Goal: Task Accomplishment & Management: Complete application form

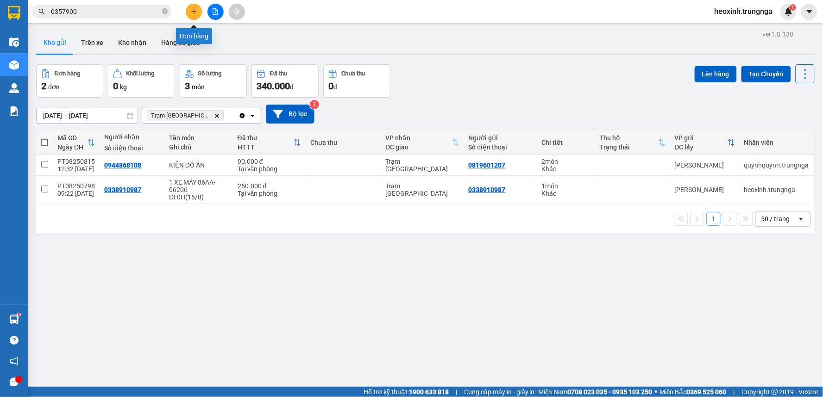
click at [192, 17] on button at bounding box center [194, 12] width 16 height 16
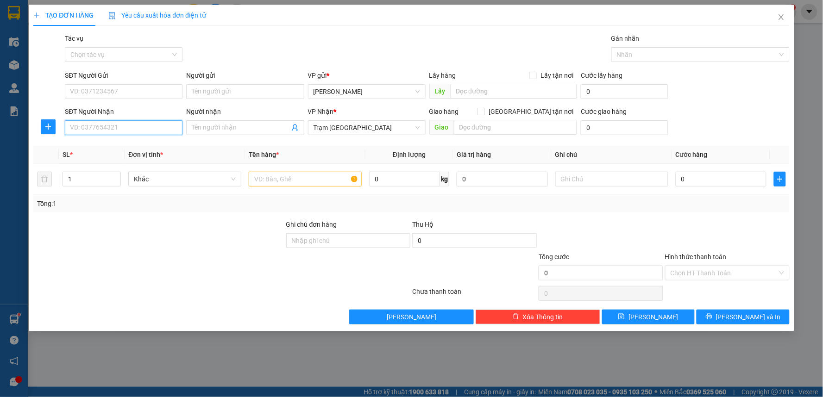
click at [119, 127] on input "SĐT Người Nhận" at bounding box center [124, 127] width 118 height 15
type input "0854776796"
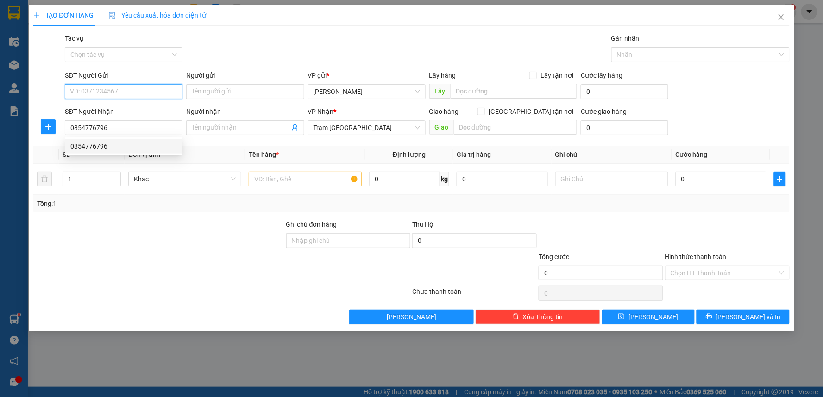
click at [102, 93] on input "SĐT Người Gửi" at bounding box center [124, 91] width 118 height 15
click at [113, 113] on div "0815262616" at bounding box center [123, 110] width 107 height 10
type input "0815262616"
type input "30.000"
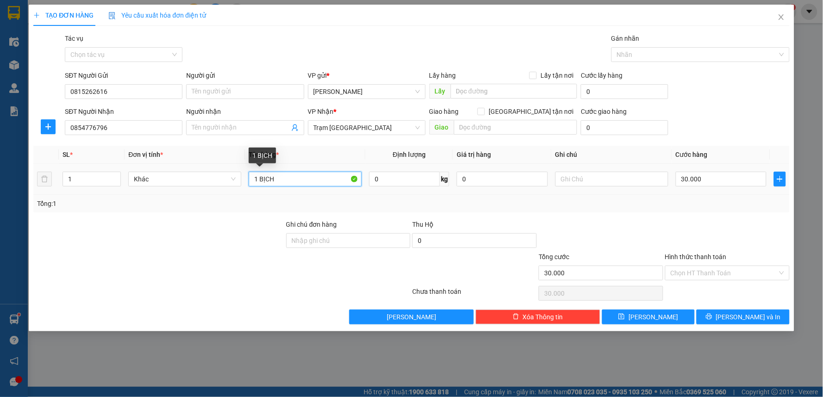
click at [293, 179] on input "1 BỊCH" at bounding box center [305, 179] width 113 height 15
click at [627, 223] on div at bounding box center [601, 236] width 126 height 32
click at [675, 226] on div at bounding box center [727, 236] width 126 height 32
click at [705, 271] on input "Hình thức thanh toán" at bounding box center [724, 273] width 107 height 14
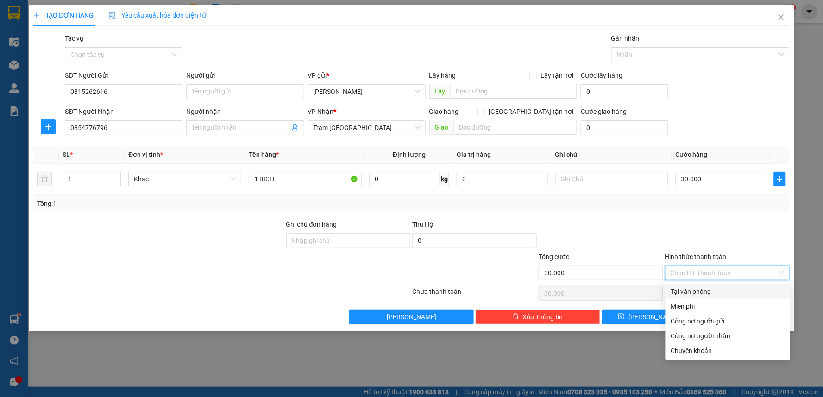
click at [704, 290] on div "Tại văn phòng" at bounding box center [727, 292] width 113 height 10
type input "0"
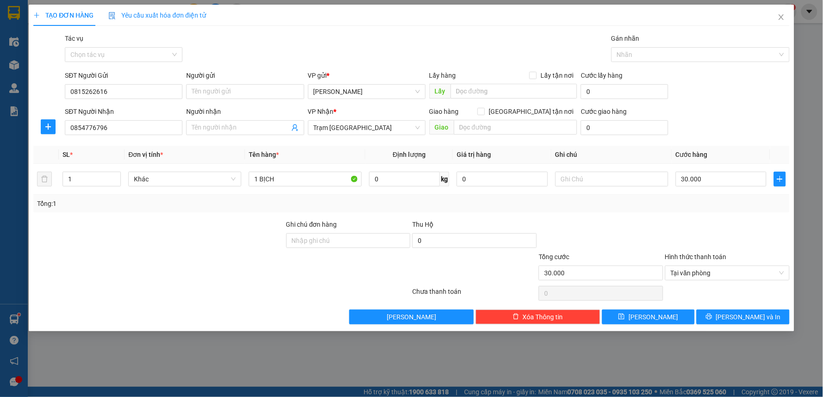
click at [627, 229] on div at bounding box center [601, 236] width 126 height 32
click at [711, 221] on div at bounding box center [727, 236] width 126 height 32
click at [723, 319] on button "[PERSON_NAME] và In" at bounding box center [742, 317] width 93 height 15
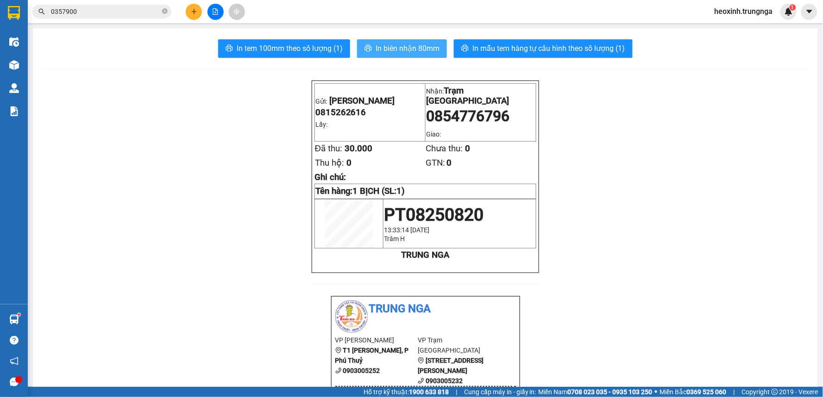
click at [406, 46] on span "In biên nhận 80mm" at bounding box center [408, 49] width 64 height 12
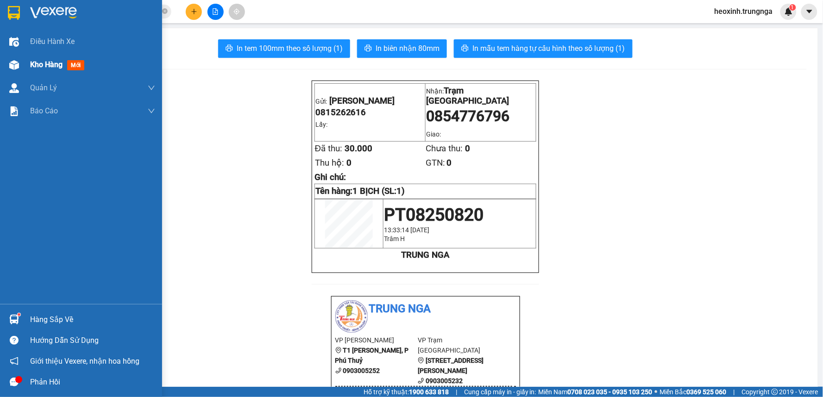
click at [15, 66] on img at bounding box center [14, 65] width 10 height 10
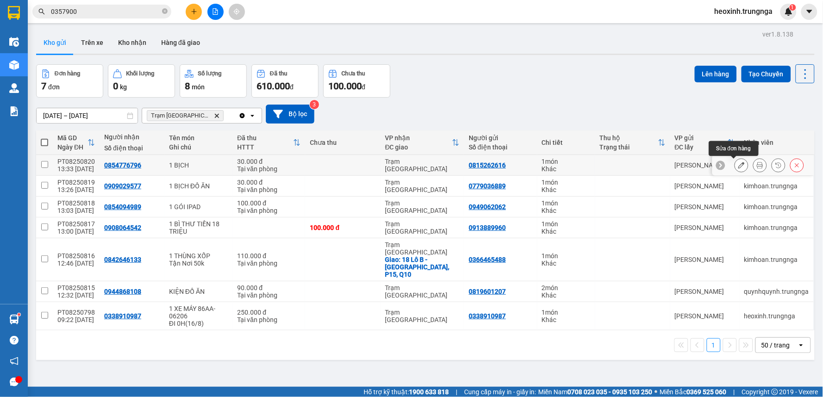
click at [738, 164] on icon at bounding box center [741, 165] width 6 height 6
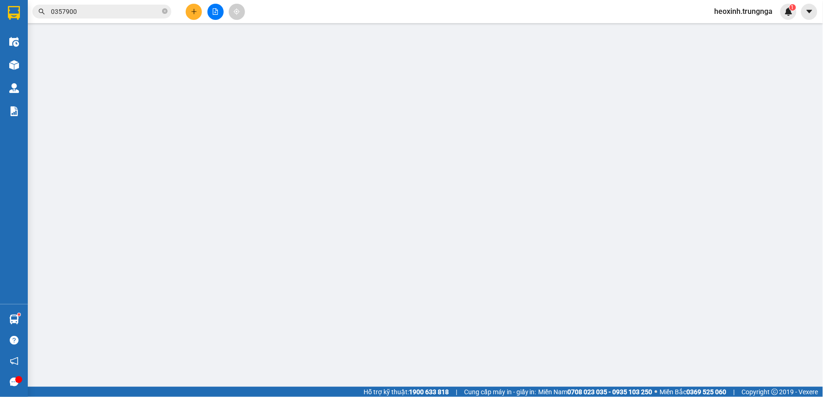
type input "0815262616"
type input "0854776796"
type input "30.000"
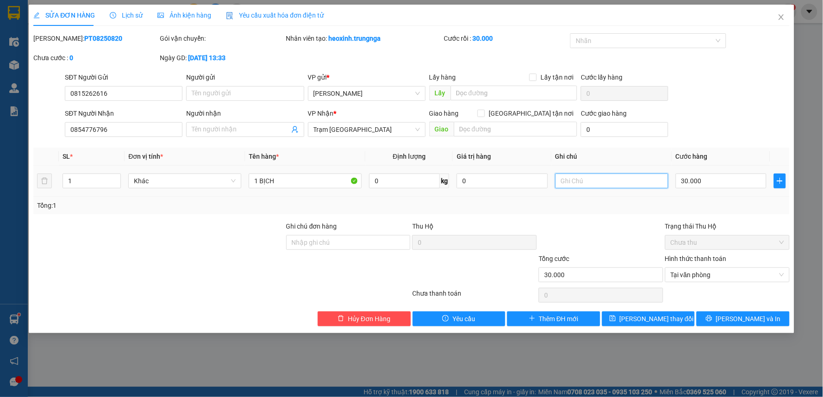
click at [571, 179] on input "text" at bounding box center [611, 181] width 113 height 15
type input "D"
type input "ĐI LIMO 14H"
click at [655, 321] on span "[PERSON_NAME] thay đổi" at bounding box center [657, 319] width 74 height 10
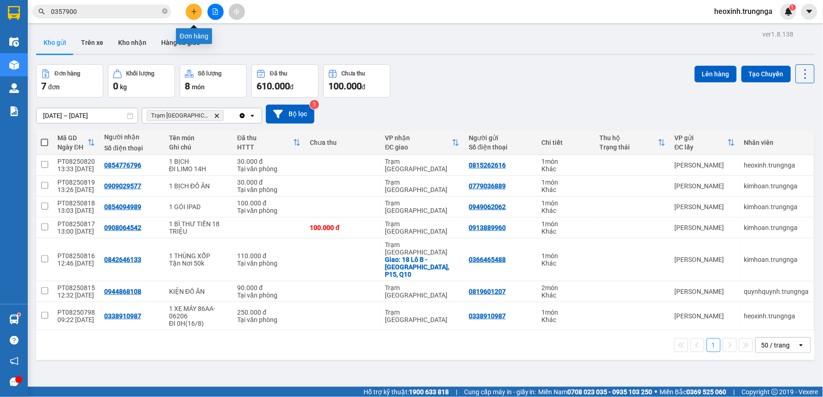
click at [191, 6] on button at bounding box center [194, 12] width 16 height 16
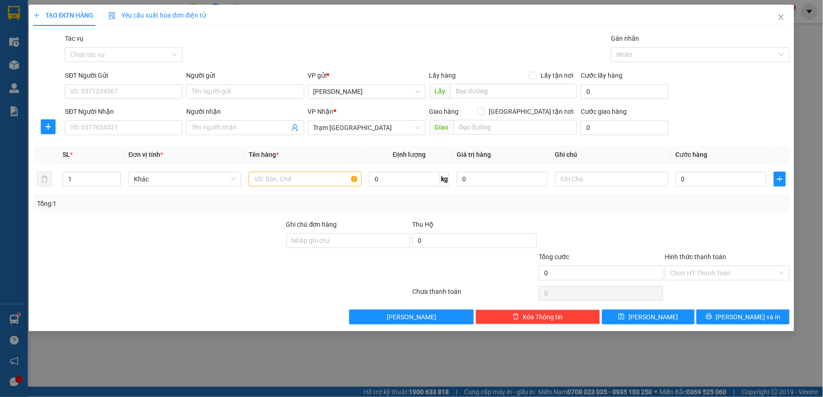
click at [366, 146] on th "Định lượng" at bounding box center [409, 155] width 88 height 18
click at [118, 128] on input "SĐT Người Nhận" at bounding box center [124, 127] width 118 height 15
click at [252, 177] on input "text" at bounding box center [305, 179] width 113 height 15
type input "1H ĐT (TRỊ GIÁ 20TR)"
click at [98, 128] on input "SĐT Người Nhận" at bounding box center [124, 127] width 118 height 15
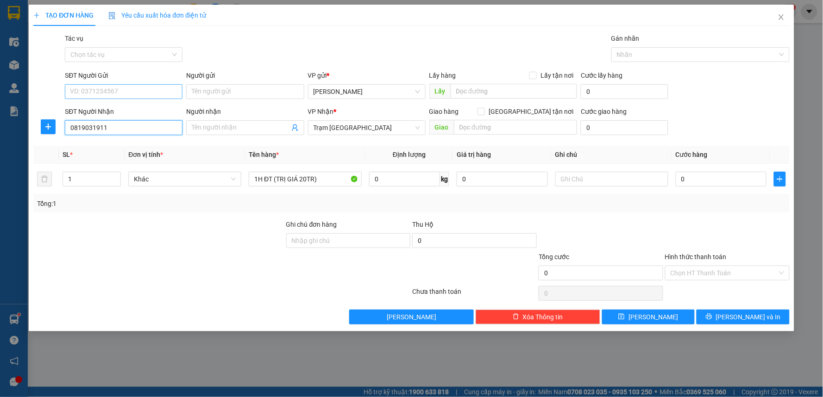
type input "0819031911"
click at [125, 91] on input "SĐT Người Gửi" at bounding box center [124, 91] width 118 height 15
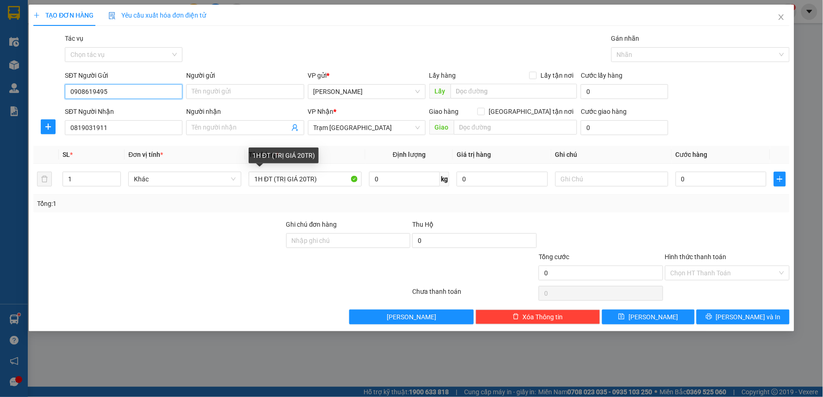
type input "0908619495"
click at [311, 221] on label "Ghi chú đơn hàng" at bounding box center [311, 224] width 51 height 7
click at [311, 233] on input "Ghi chú đơn hàng" at bounding box center [348, 240] width 125 height 15
click at [310, 197] on div "Tổng: 1" at bounding box center [411, 204] width 756 height 18
click at [307, 177] on input "1H ĐT (TRỊ GIÁ 20TR)" at bounding box center [305, 179] width 113 height 15
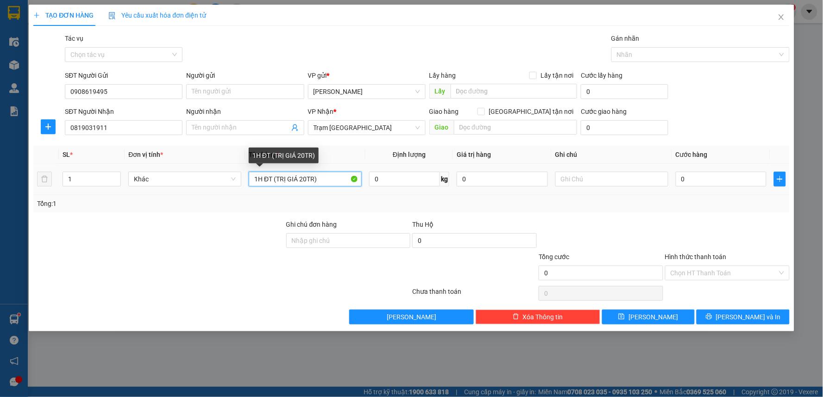
click at [307, 182] on input "1H ĐT (TRỊ GIÁ 20TR)" at bounding box center [305, 179] width 113 height 15
click at [307, 180] on input "1H ĐT (TRỊ GIÁ 20TR)" at bounding box center [305, 179] width 113 height 15
click at [360, 194] on td "1H ĐT (TRỊ GIÁ 20TR)" at bounding box center [305, 179] width 120 height 31
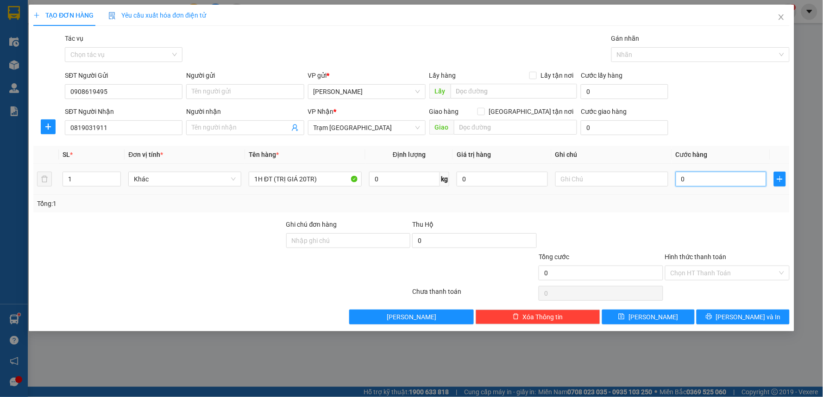
click at [701, 176] on input "0" at bounding box center [721, 179] width 91 height 15
type input "1"
type input "15"
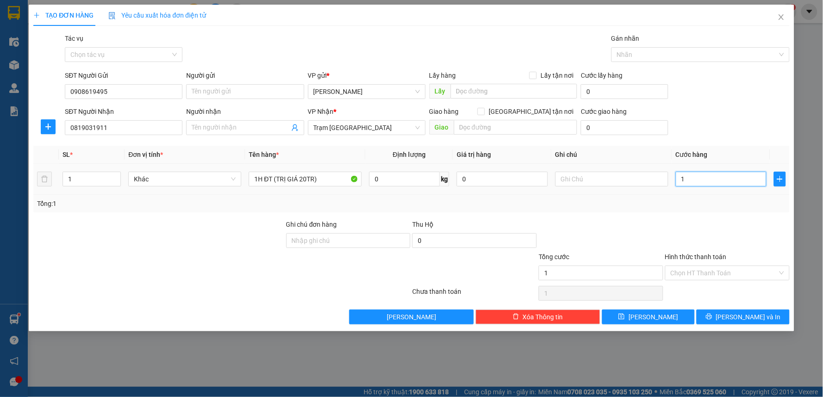
type input "15"
type input "150"
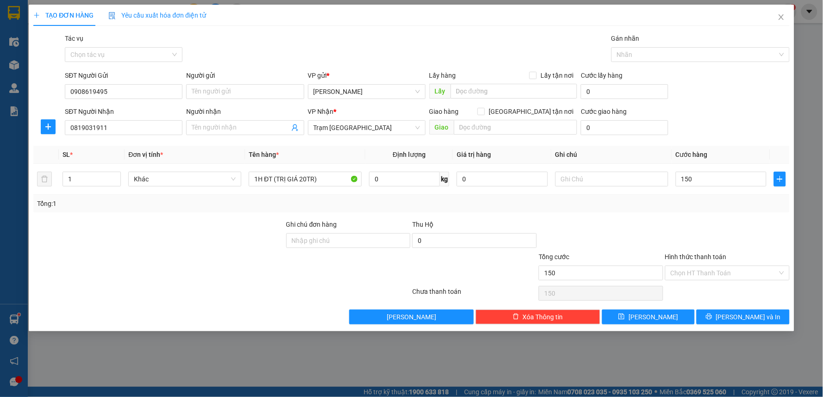
type input "150.000"
click at [570, 212] on div "Tổng: 1" at bounding box center [411, 204] width 756 height 18
click at [721, 310] on button "[PERSON_NAME] và In" at bounding box center [742, 317] width 93 height 15
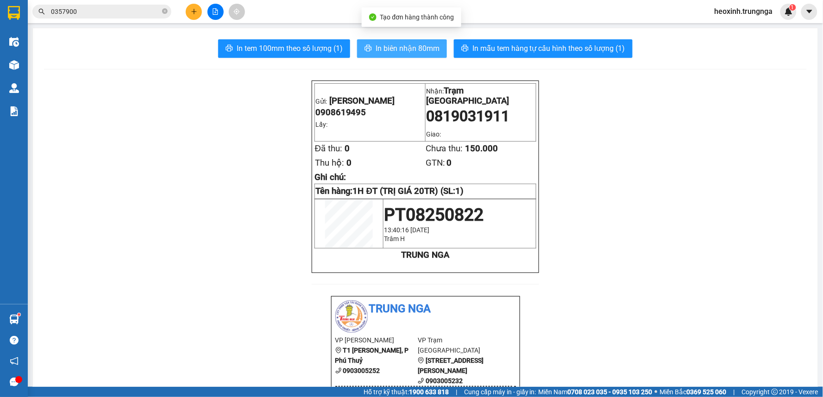
click at [414, 53] on span "In biên nhận 80mm" at bounding box center [408, 49] width 64 height 12
click at [187, 6] on div at bounding box center [215, 12] width 69 height 16
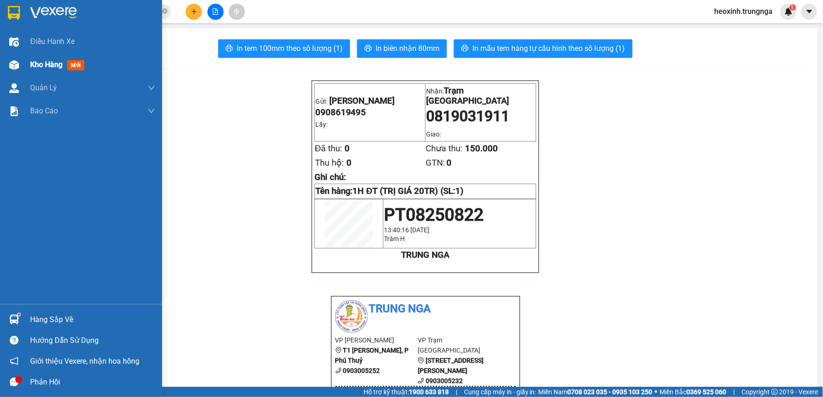
click at [26, 61] on div "Kho hàng mới" at bounding box center [81, 64] width 162 height 23
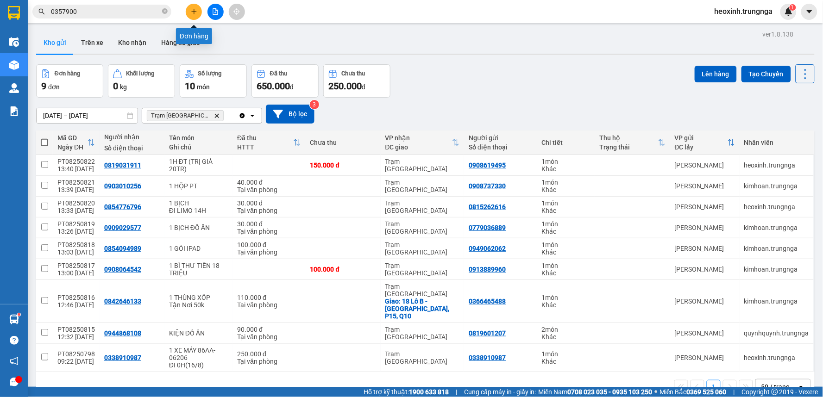
click at [193, 12] on icon "plus" at bounding box center [193, 11] width 5 height 0
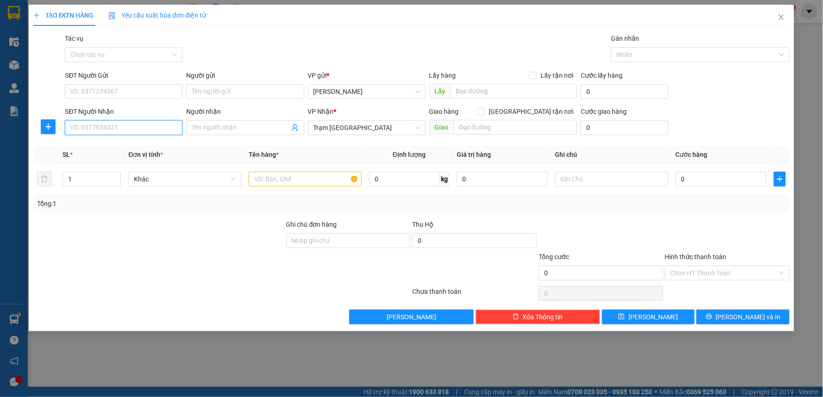
drag, startPoint x: 132, startPoint y: 131, endPoint x: 218, endPoint y: 104, distance: 89.8
click at [134, 126] on input "SĐT Người Nhận" at bounding box center [124, 127] width 118 height 15
type input "0392555580"
drag, startPoint x: 117, startPoint y: 131, endPoint x: 76, endPoint y: 135, distance: 41.0
click at [12, 130] on div "TẠO ĐƠN HÀNG Yêu cầu xuất hóa đơn điện tử Transit Pickup Surcharge Ids Transit …" at bounding box center [411, 198] width 823 height 397
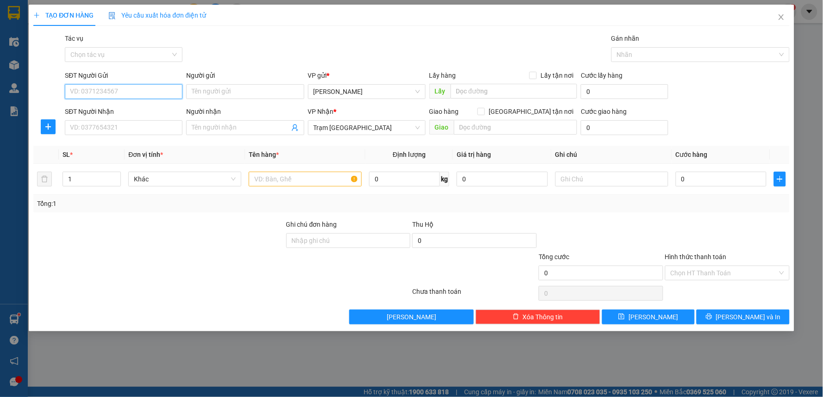
click at [116, 86] on input "SĐT Người Gửi" at bounding box center [124, 91] width 118 height 15
paste input "0392555580"
type input "0392555580"
click at [136, 109] on div "0392555580" at bounding box center [123, 110] width 107 height 10
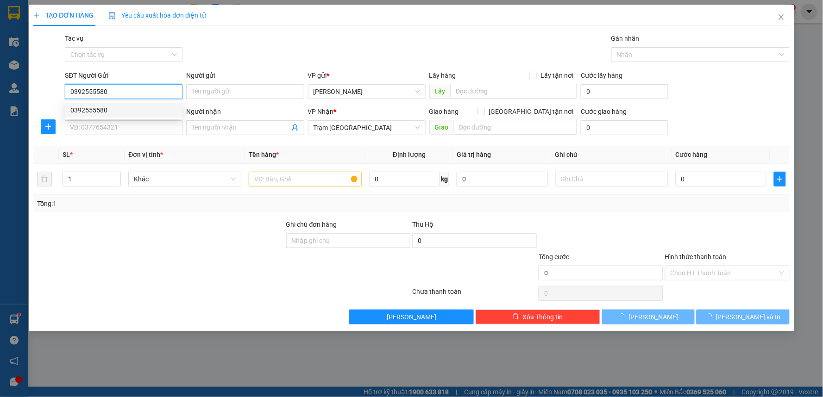
type input "100.000"
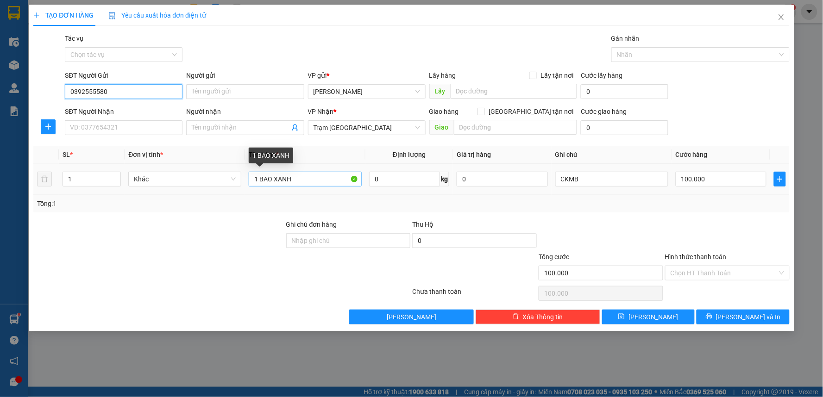
type input "0392555580"
drag, startPoint x: 262, startPoint y: 181, endPoint x: 235, endPoint y: 184, distance: 26.7
click at [235, 184] on tr "1 Khác 1 BAO XANH 0 kg 0 CKMB 100.000" at bounding box center [411, 179] width 756 height 31
type input "2BAO XANH"
click at [80, 184] on input "1" at bounding box center [91, 179] width 57 height 14
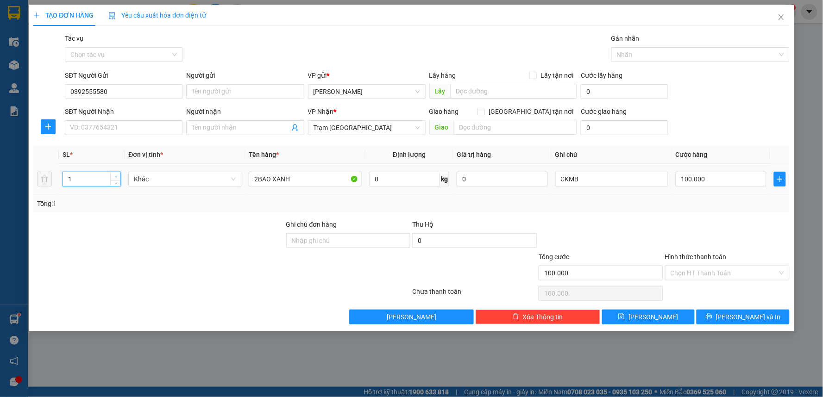
type input "2"
click at [113, 176] on span "up" at bounding box center [116, 177] width 6 height 6
click at [100, 133] on input "SĐT Người Nhận" at bounding box center [124, 127] width 118 height 15
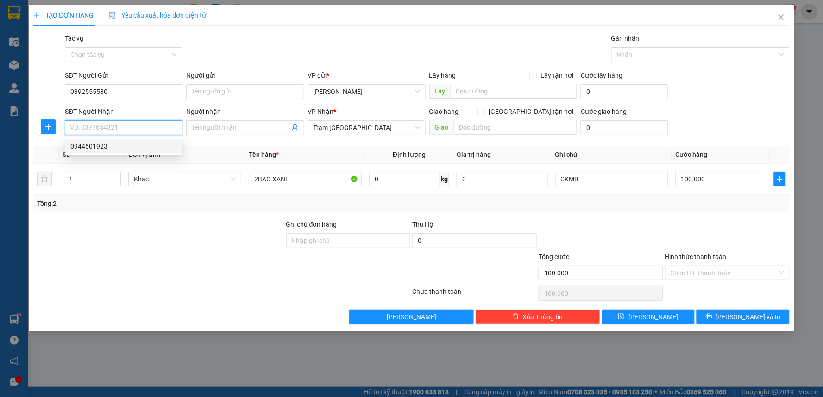
click at [105, 150] on div "0944601923" at bounding box center [123, 146] width 107 height 10
type input "0944601923"
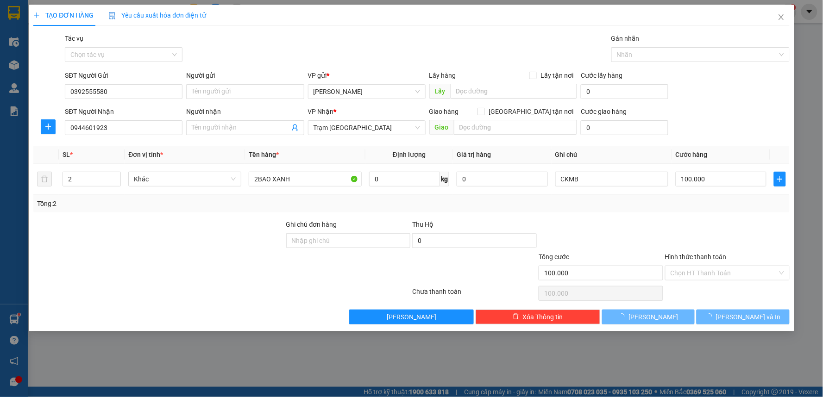
click at [615, 222] on div at bounding box center [601, 236] width 126 height 32
type input "1"
type input "1 BAO XANH"
click at [709, 179] on input "100.000" at bounding box center [721, 179] width 91 height 15
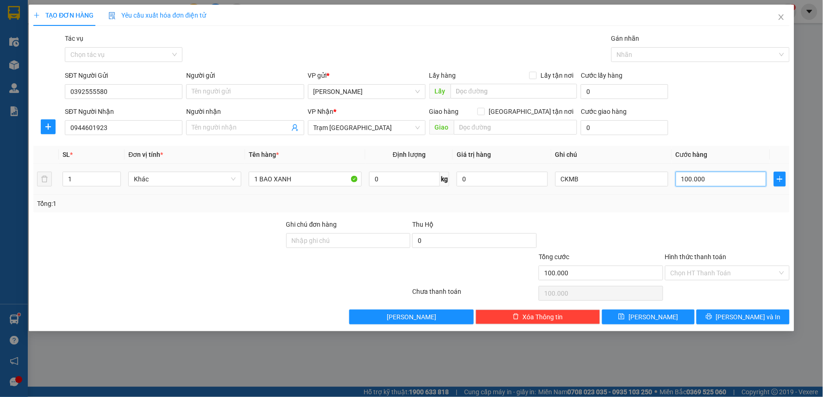
type input "3"
type input "0"
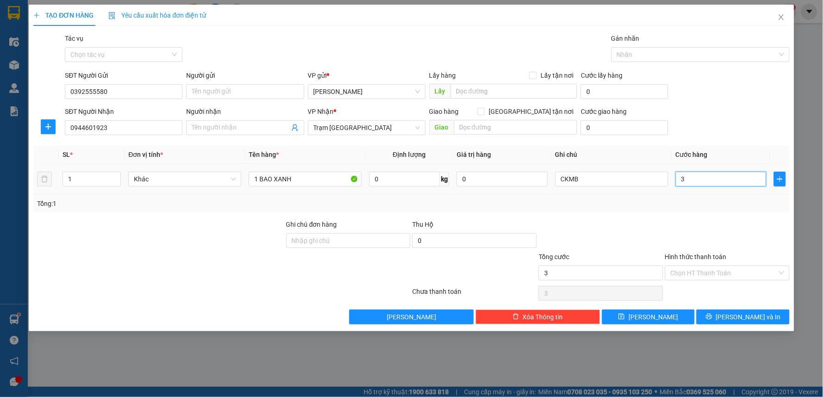
type input "0"
type input "2"
type input "02"
type input "0"
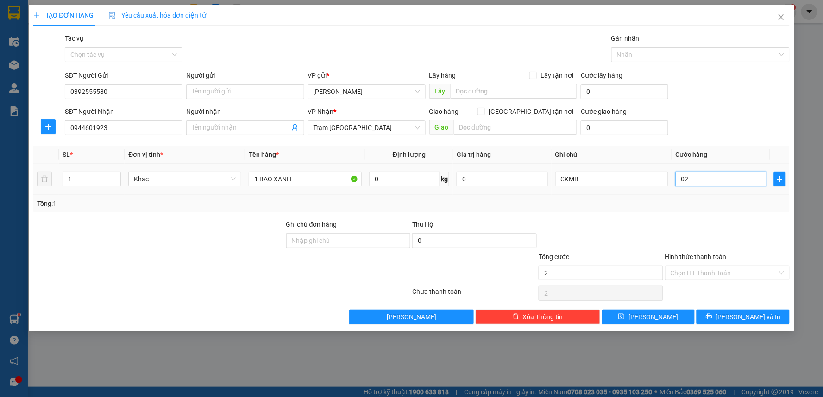
type input "0"
drag, startPoint x: 693, startPoint y: 175, endPoint x: 571, endPoint y: 169, distance: 121.9
click at [571, 169] on tr "1 Khác 1 BAO XANH 0 kg 0 CKMB 0" at bounding box center [411, 179] width 756 height 31
type input "2"
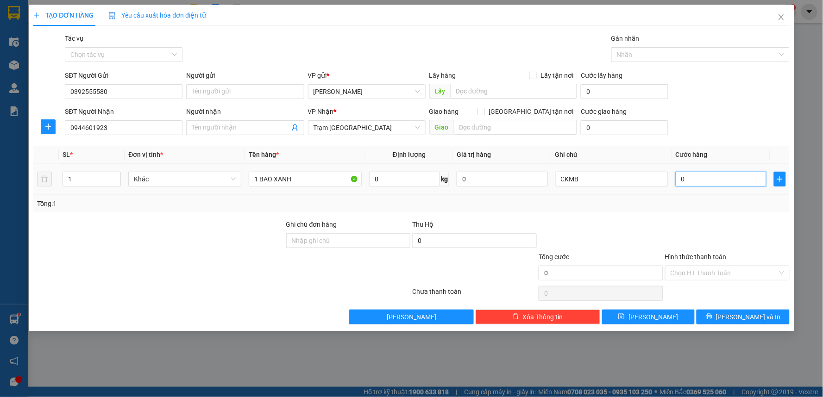
type input "2"
type input "20"
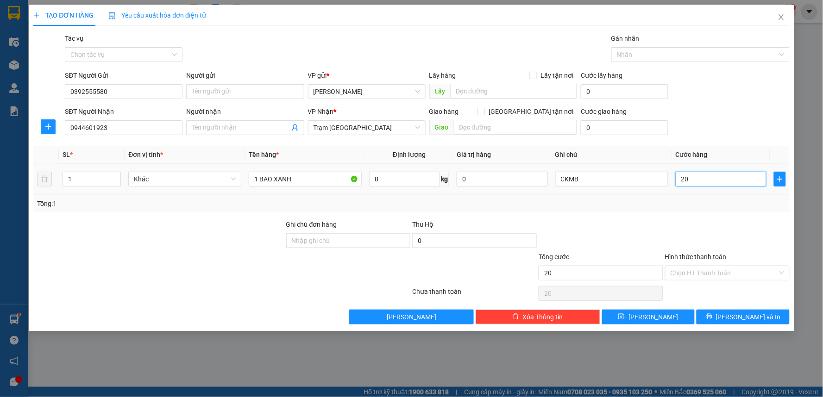
type input "200"
type input "200.000"
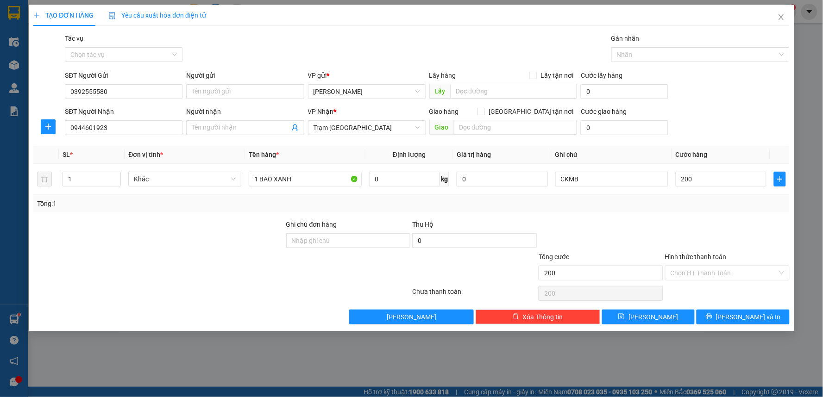
type input "200.000"
click at [635, 214] on div "Transit Pickup Surcharge Ids Transit Deliver Surcharge Ids Transit Deliver Surc…" at bounding box center [411, 178] width 756 height 291
click at [709, 272] on input "Hình thức thanh toán" at bounding box center [724, 273] width 107 height 14
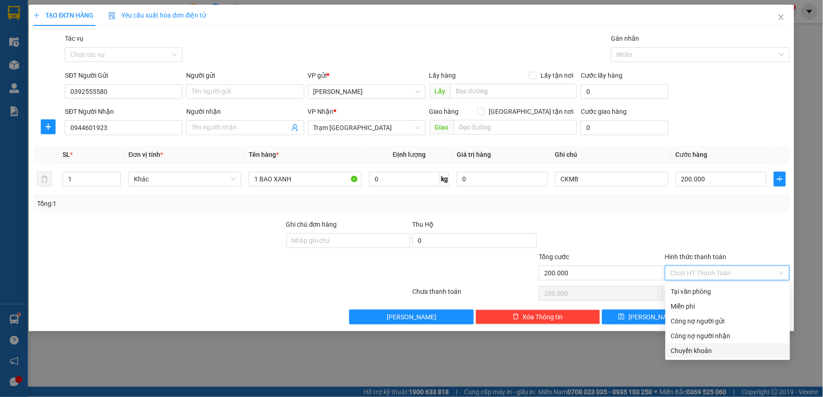
click at [691, 352] on div "Chuyển khoản" at bounding box center [727, 351] width 113 height 10
type input "0"
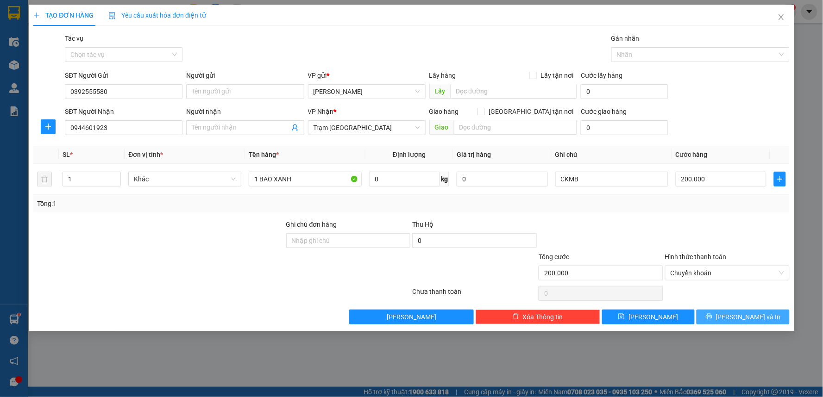
click at [744, 317] on span "[PERSON_NAME] và In" at bounding box center [748, 317] width 65 height 10
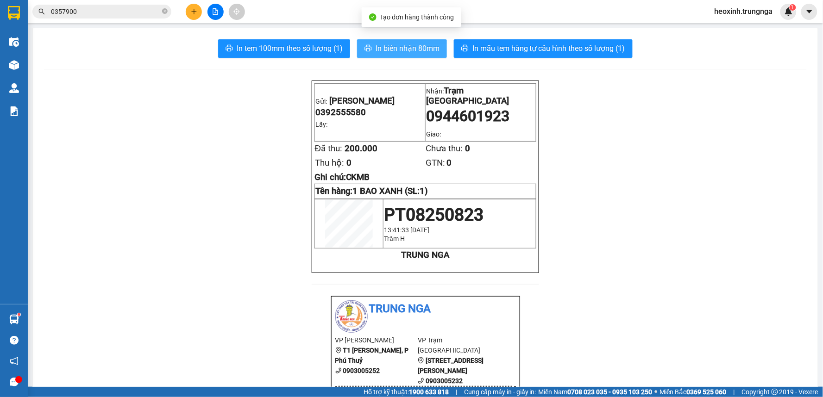
click at [408, 39] on button "In biên nhận 80mm" at bounding box center [402, 48] width 90 height 19
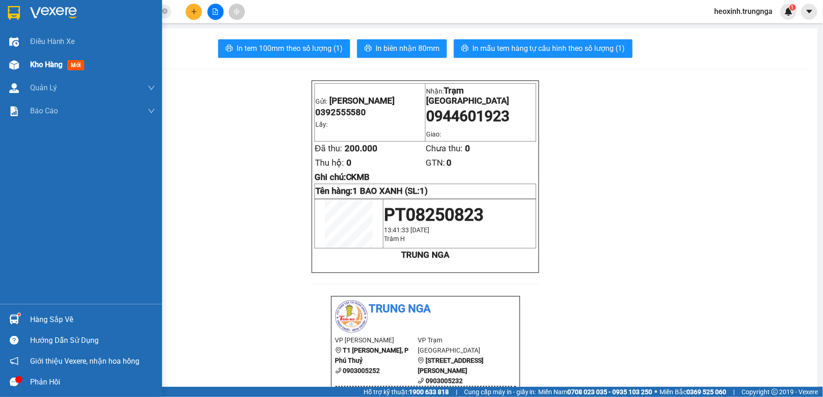
click at [59, 62] on span "Kho hàng" at bounding box center [46, 64] width 32 height 9
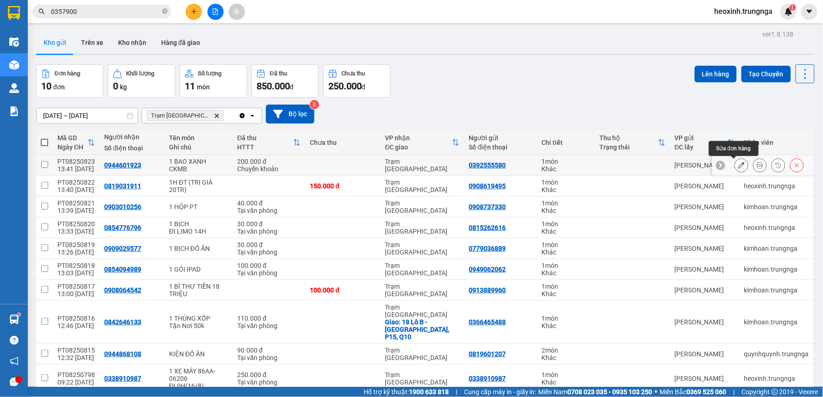
click at [738, 164] on button at bounding box center [741, 165] width 13 height 16
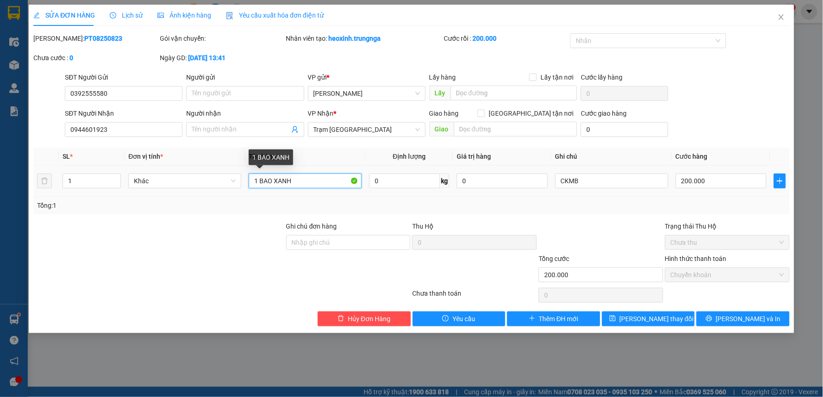
drag, startPoint x: 262, startPoint y: 182, endPoint x: 251, endPoint y: 182, distance: 11.2
click at [251, 182] on input "1 BAO XANH" at bounding box center [305, 181] width 113 height 15
type input "2BAO XANH"
type input "2"
click at [113, 178] on span "up" at bounding box center [116, 179] width 6 height 6
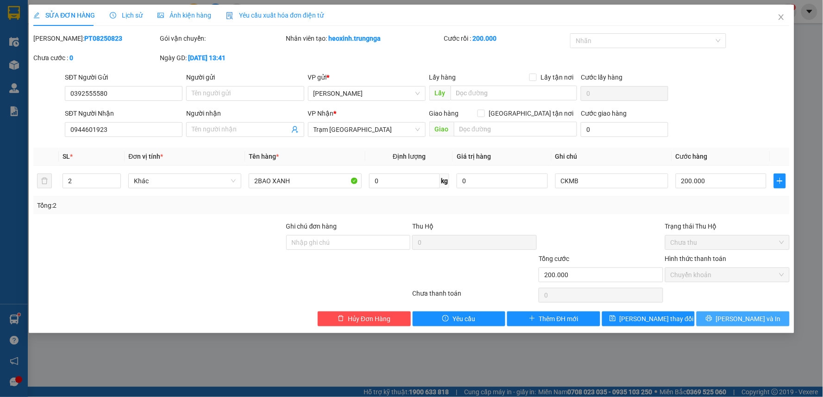
click at [716, 320] on button "[PERSON_NAME] và In" at bounding box center [742, 319] width 93 height 15
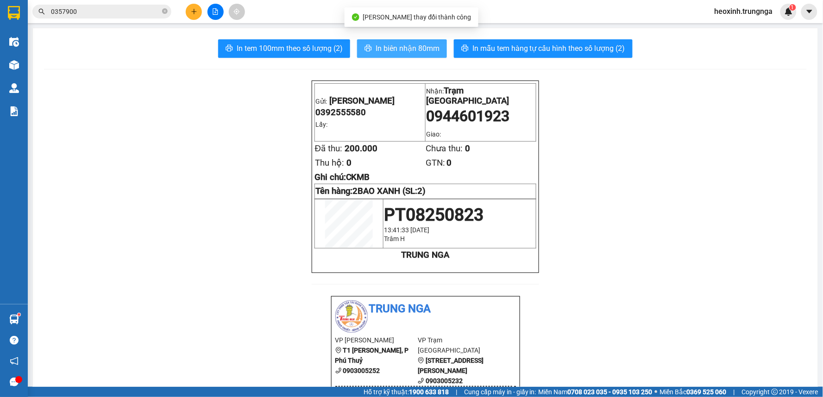
click at [401, 48] on span "In biên nhận 80mm" at bounding box center [408, 49] width 64 height 12
